Goal: Information Seeking & Learning: Learn about a topic

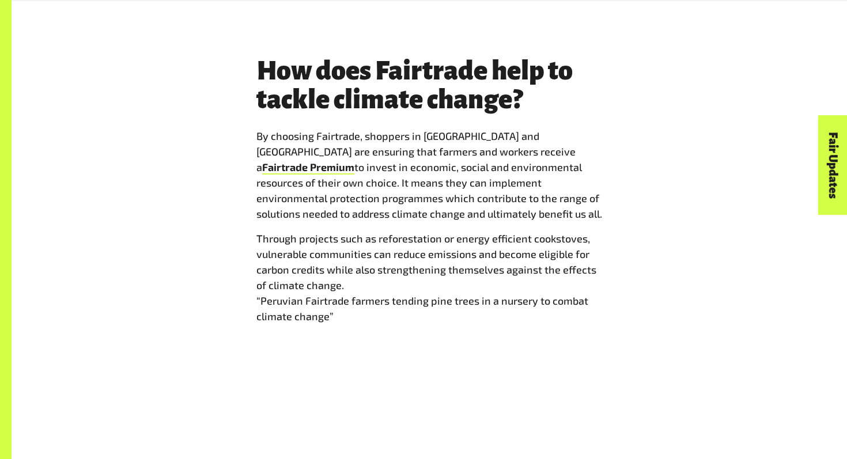
scroll to position [1341, 0]
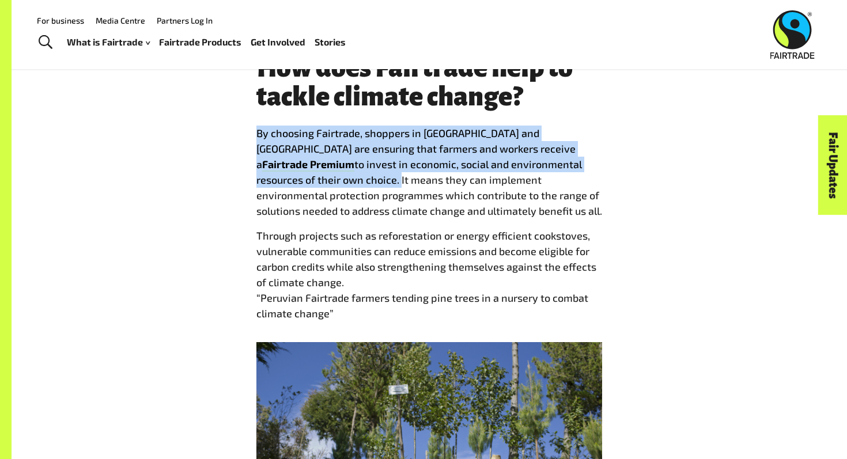
drag, startPoint x: 251, startPoint y: 132, endPoint x: 289, endPoint y: 181, distance: 62.0
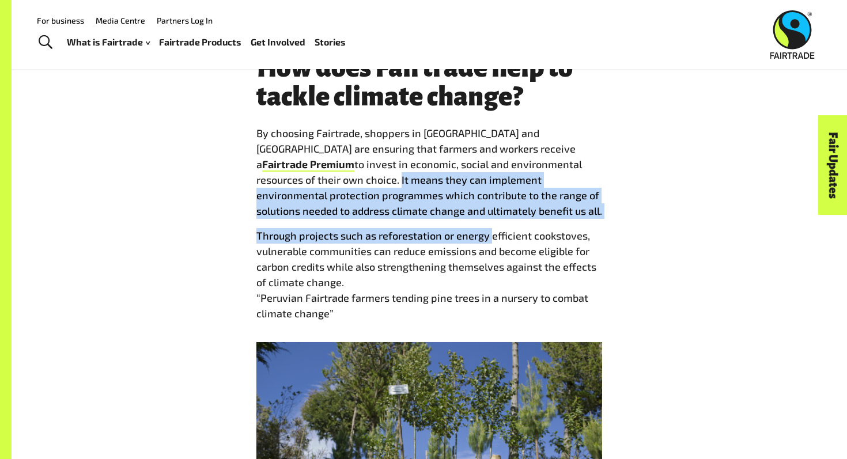
drag, startPoint x: 289, startPoint y: 181, endPoint x: 489, endPoint y: 227, distance: 205.1
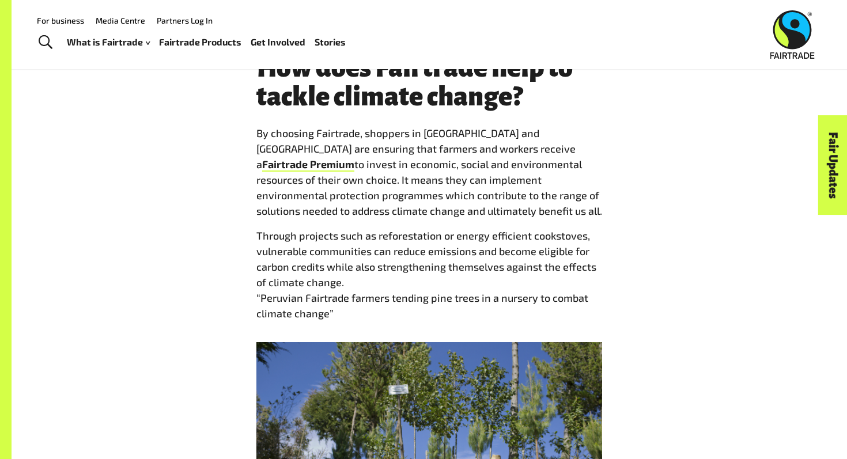
click at [256, 238] on p "Through projects such as reforestation or energy efficient cookstoves, vulnerab…" at bounding box center [429, 274] width 346 height 93
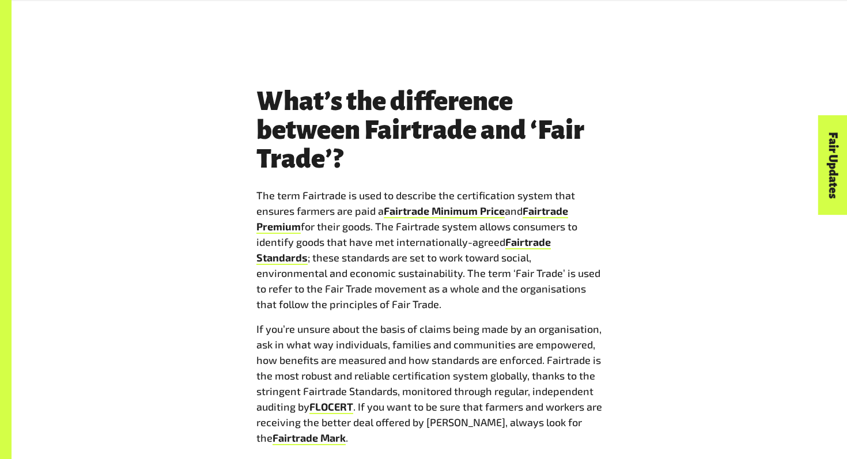
scroll to position [1945, 0]
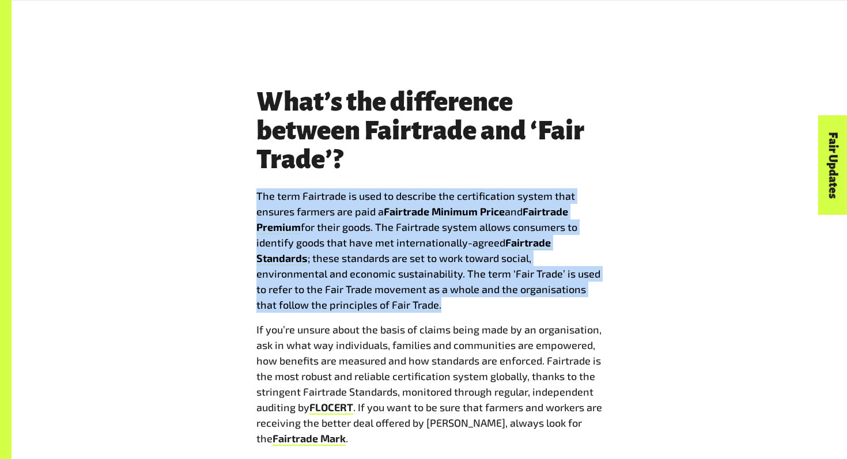
drag, startPoint x: 250, startPoint y: 198, endPoint x: 445, endPoint y: 305, distance: 222.7
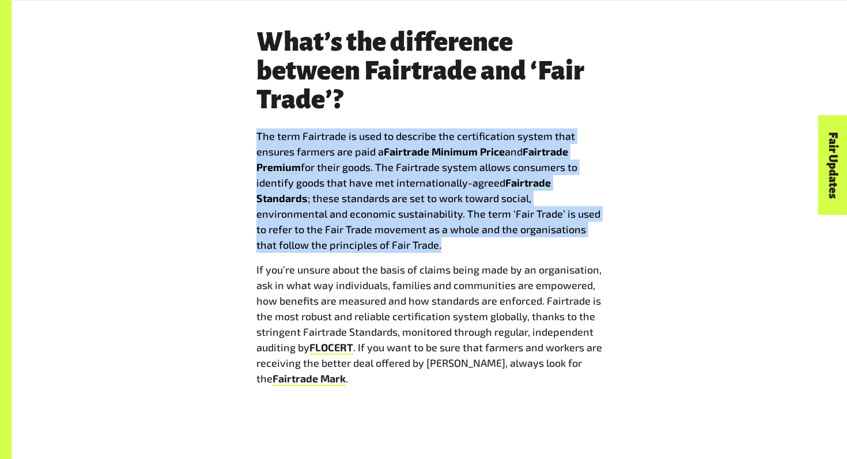
scroll to position [2009, 0]
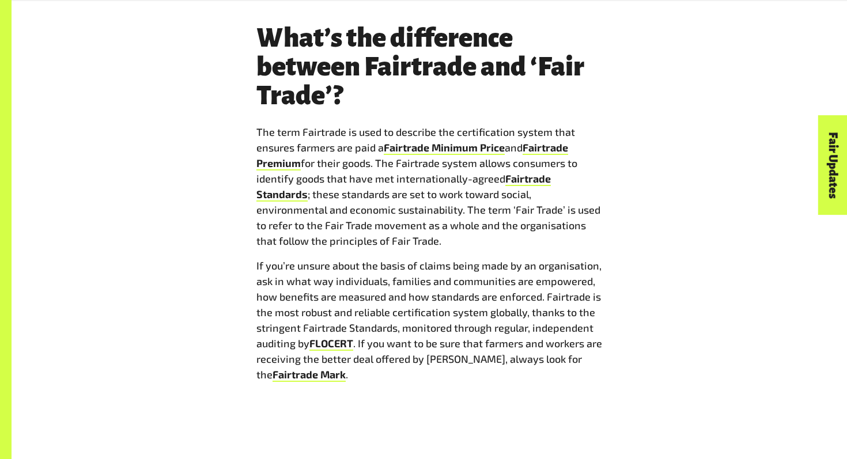
click at [404, 426] on div "Where can I buy Fairtrade products? You’ll find Fairtrade products in supermark…" at bounding box center [429, 170] width 346 height 2032
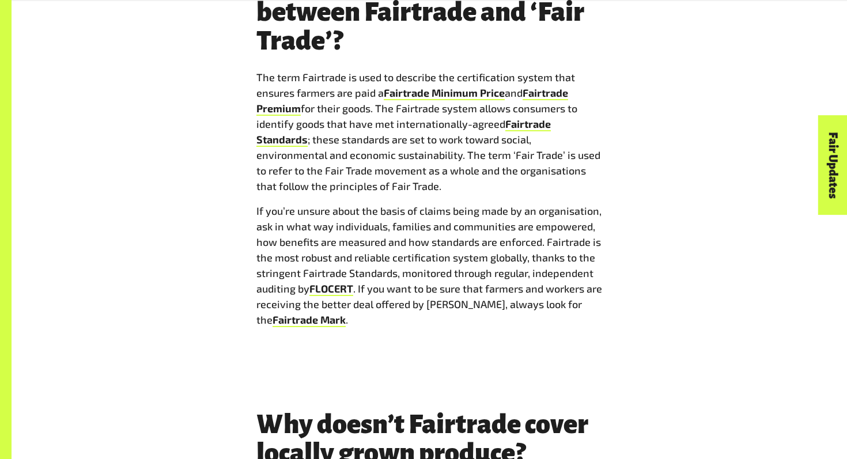
scroll to position [2067, 0]
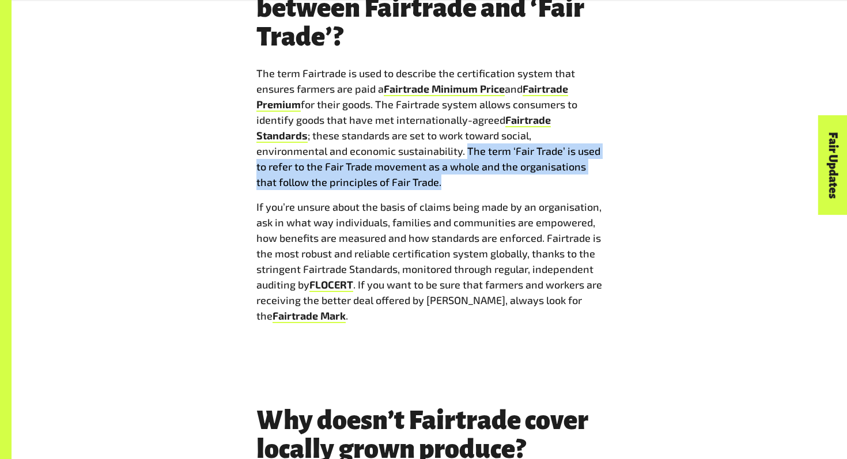
drag, startPoint x: 465, startPoint y: 151, endPoint x: 459, endPoint y: 177, distance: 26.5
click at [459, 177] on p "The term Fairtrade is used to describe the certification system that ensures fa…" at bounding box center [429, 128] width 346 height 124
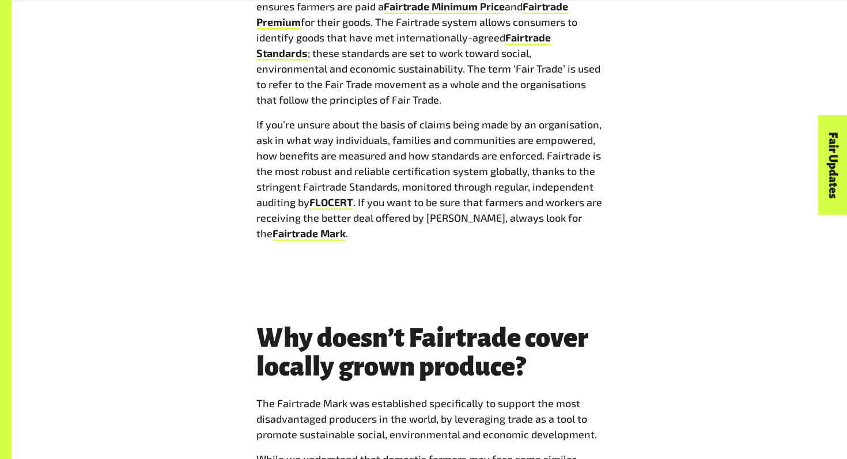
scroll to position [2157, 0]
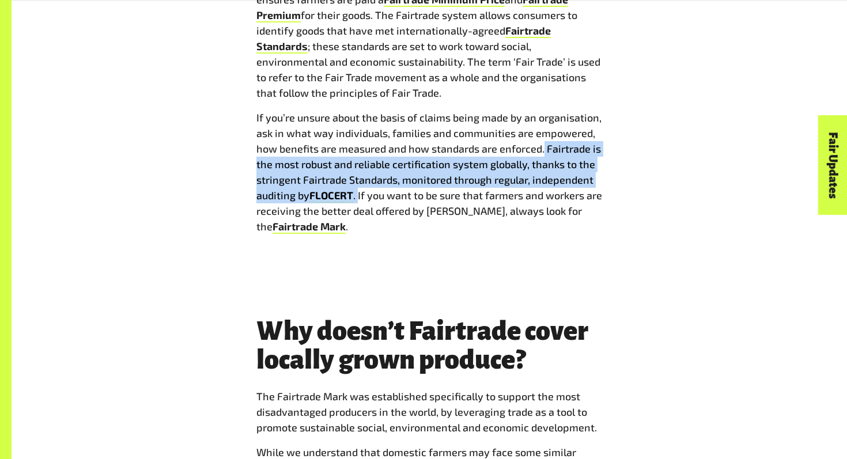
drag, startPoint x: 544, startPoint y: 150, endPoint x: 358, endPoint y: 199, distance: 192.3
click at [358, 199] on p "If you’re unsure about the basis of claims being made by an organisation, ask i…" at bounding box center [429, 172] width 346 height 124
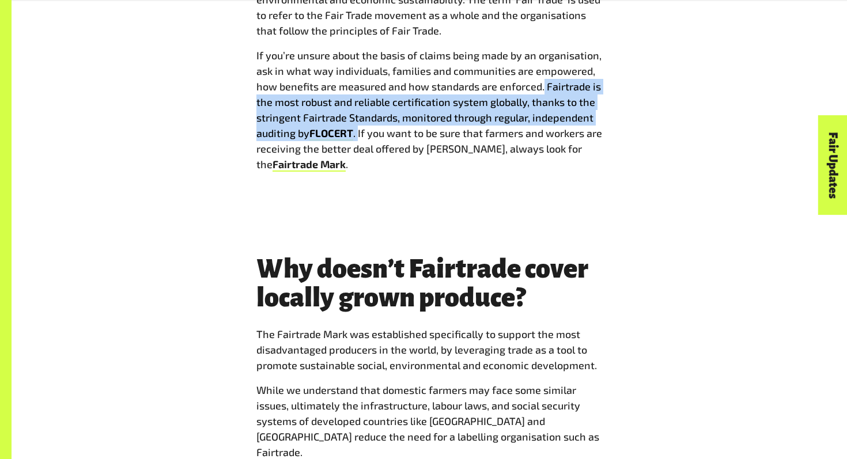
scroll to position [2230, 0]
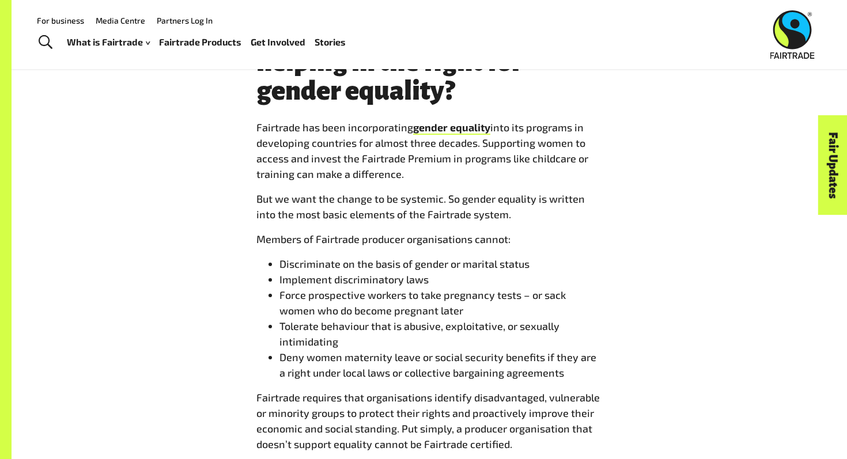
scroll to position [2742, 0]
drag, startPoint x: 502, startPoint y: 284, endPoint x: 448, endPoint y: 291, distance: 54.6
click at [448, 319] on li "Tolerate behaviour that is abusive, exploitative, or sexually intimidating" at bounding box center [440, 334] width 322 height 31
drag, startPoint x: 499, startPoint y: 283, endPoint x: 443, endPoint y: 287, distance: 55.4
click at [443, 319] on li "Tolerate behaviour that is abusive, exploitative, or sexually intimidating" at bounding box center [440, 334] width 322 height 31
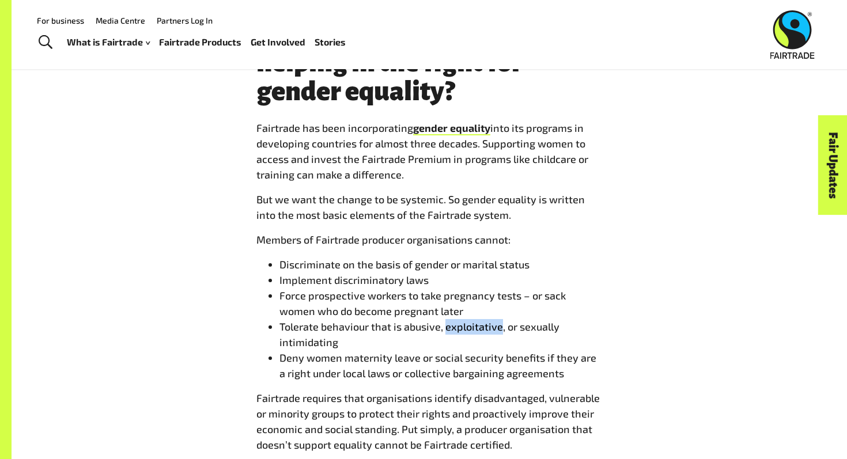
copy li "exploitative"
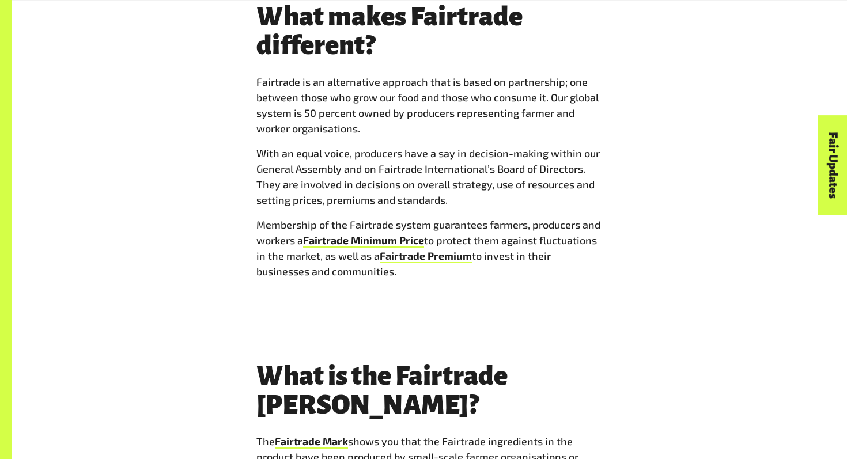
scroll to position [3563, 0]
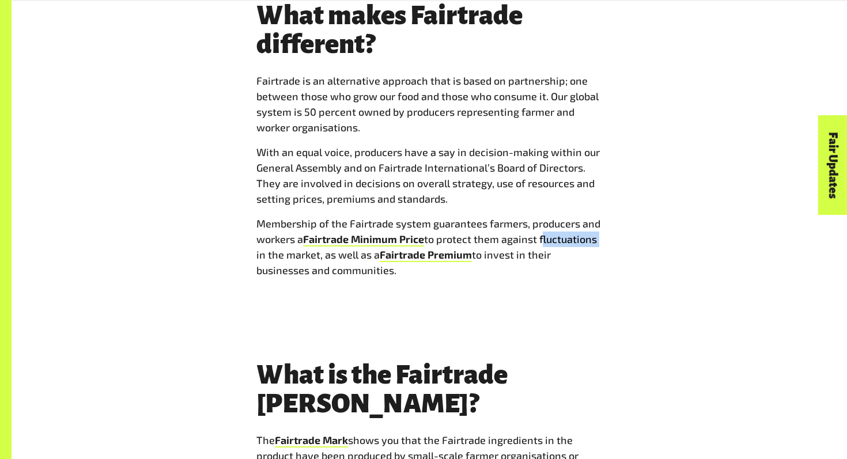
drag, startPoint x: 609, startPoint y: 193, endPoint x: 542, endPoint y: 201, distance: 67.8
copy p "fluctuations"
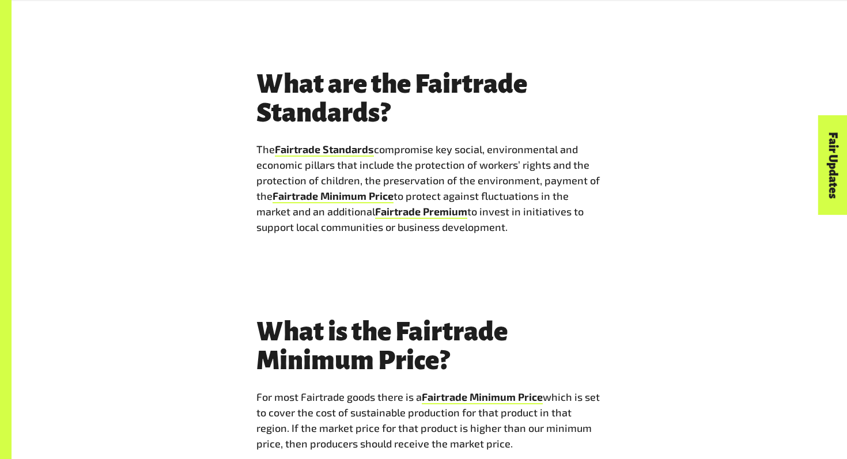
scroll to position [4101, 0]
